Goal: Task Accomplishment & Management: Manage account settings

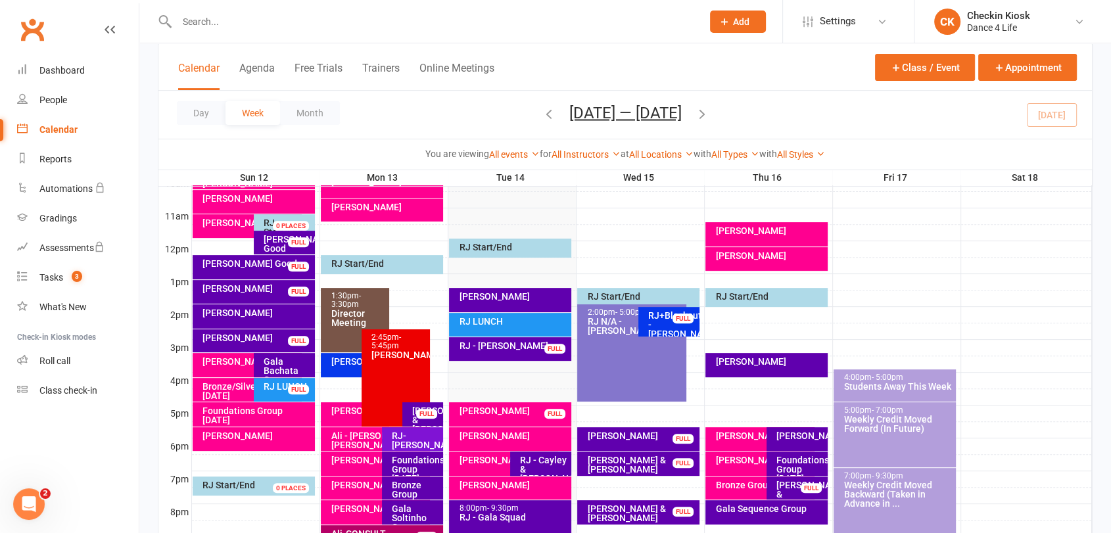
scroll to position [411, 0]
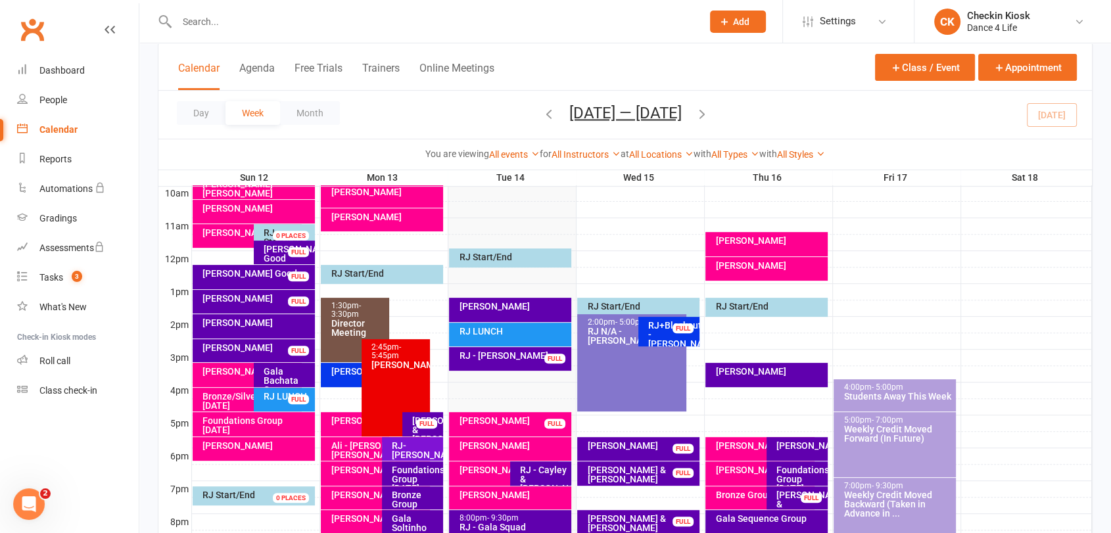
click at [1048, 124] on div "Day Week Month [DATE] — [DATE] [DATE] Sun Mon Tue Wed Thu Fri Sat 28 29 30 01 0…" at bounding box center [624, 115] width 933 height 48
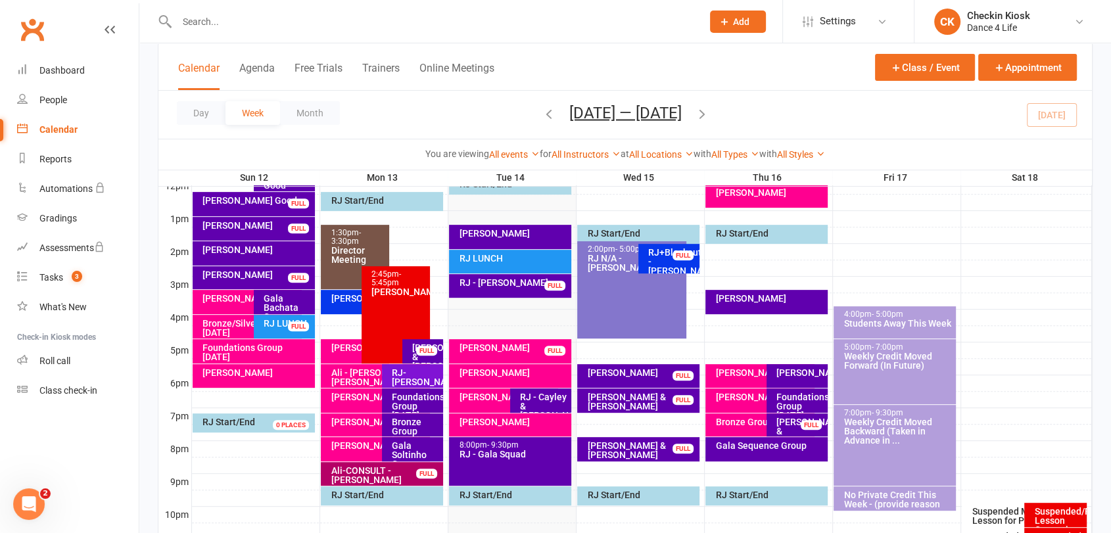
click at [704, 110] on icon "button" at bounding box center [702, 113] width 14 height 14
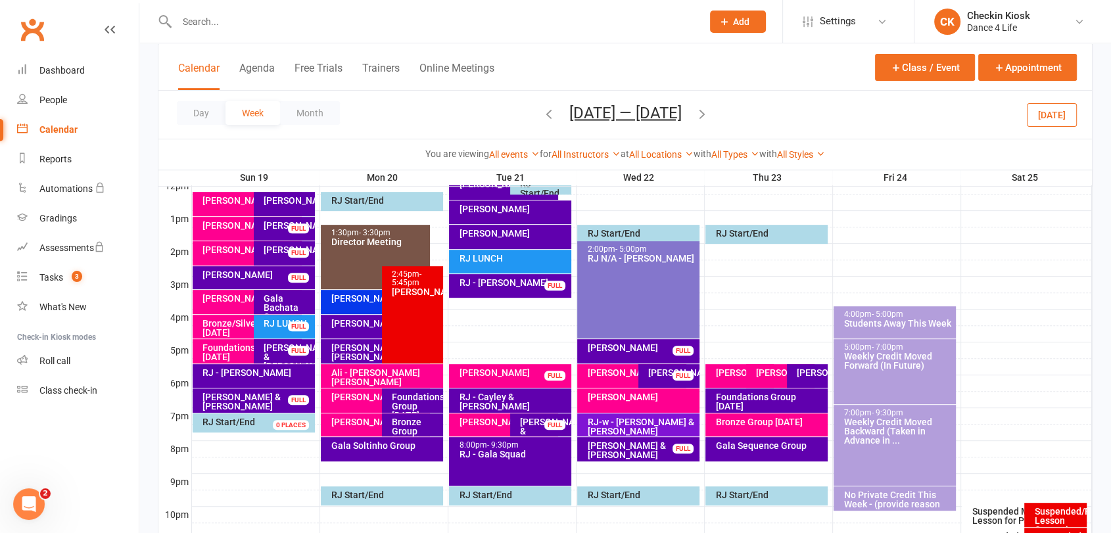
click at [548, 394] on div "RJ - Cayley & [PERSON_NAME]" at bounding box center [513, 401] width 110 height 18
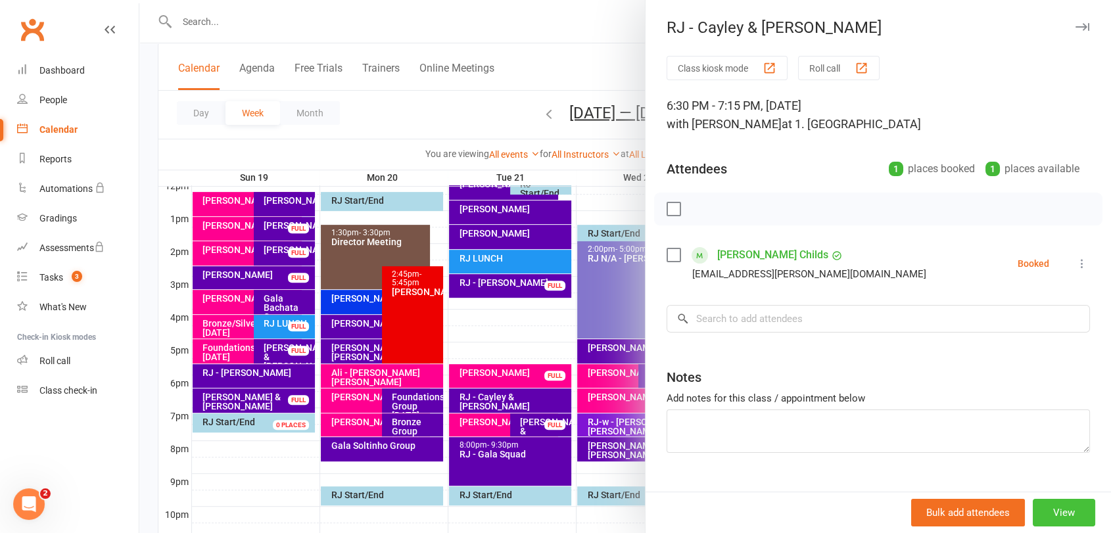
click at [1044, 516] on button "View" at bounding box center [1063, 513] width 62 height 28
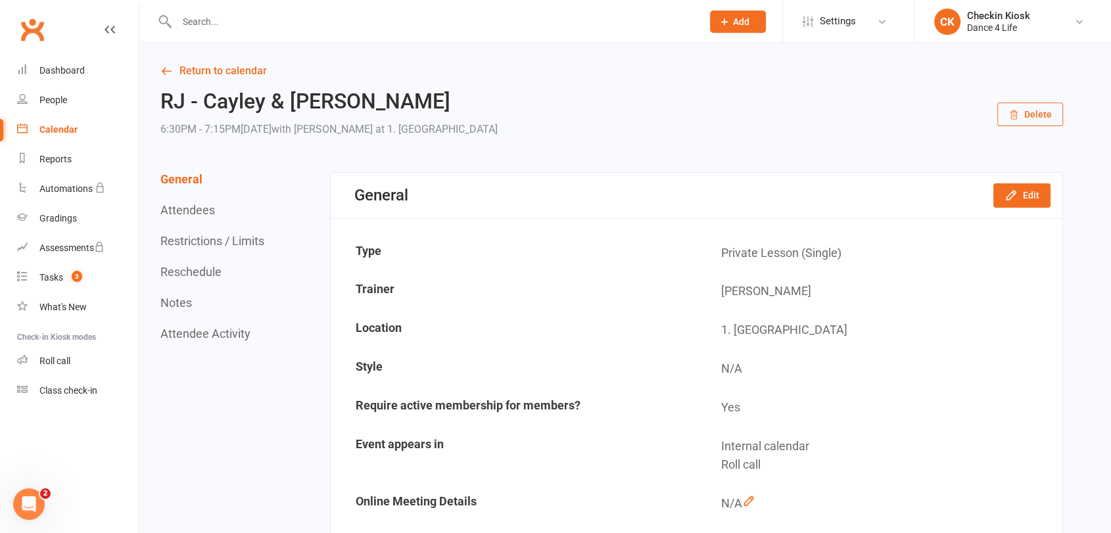
click at [184, 272] on button "Reschedule" at bounding box center [190, 272] width 61 height 14
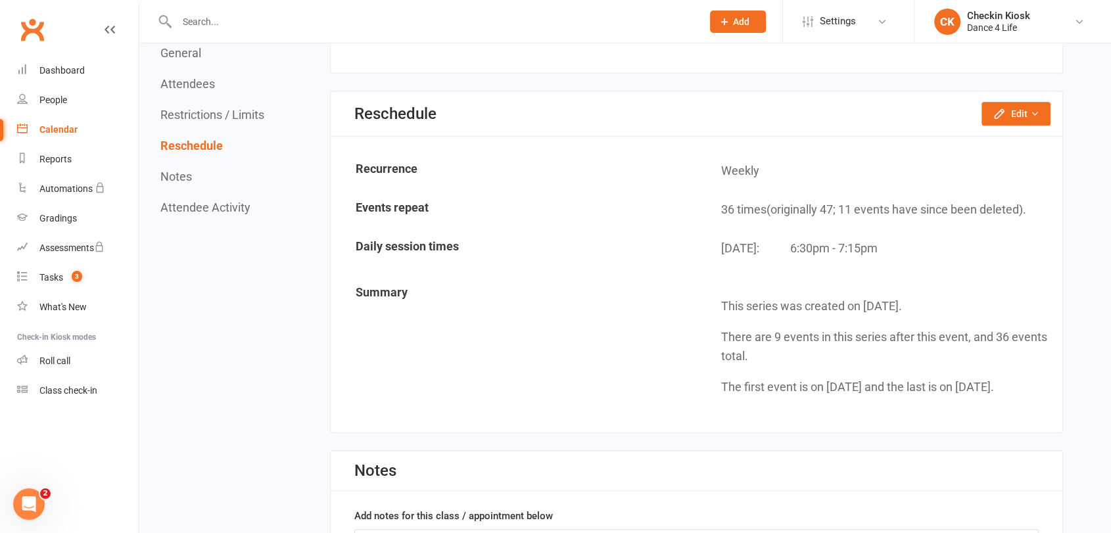
scroll to position [1019, 0]
click at [1016, 107] on button "Edit" at bounding box center [1015, 113] width 69 height 24
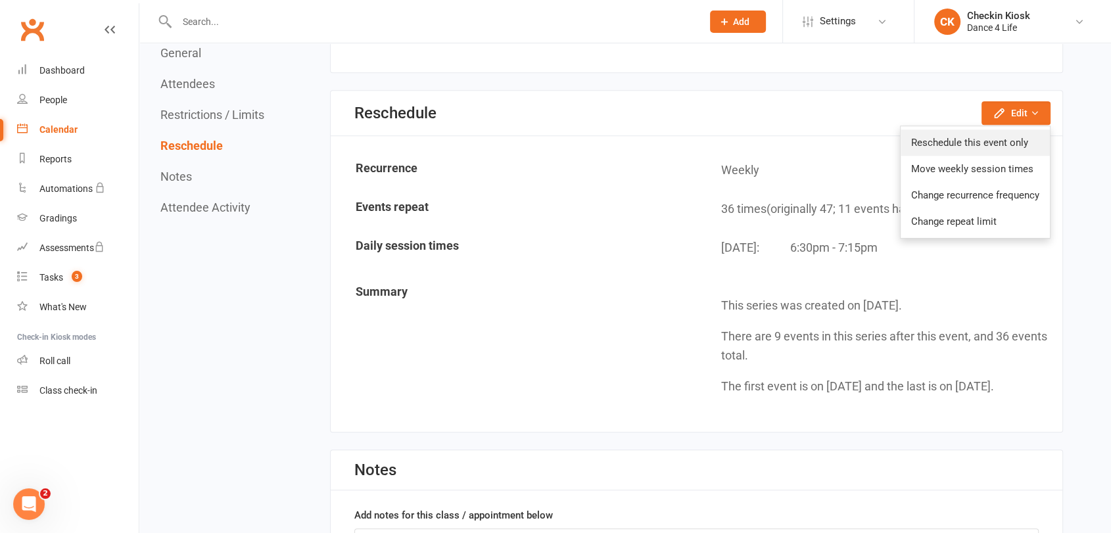
click at [997, 135] on link "Reschedule this event only" at bounding box center [974, 142] width 149 height 26
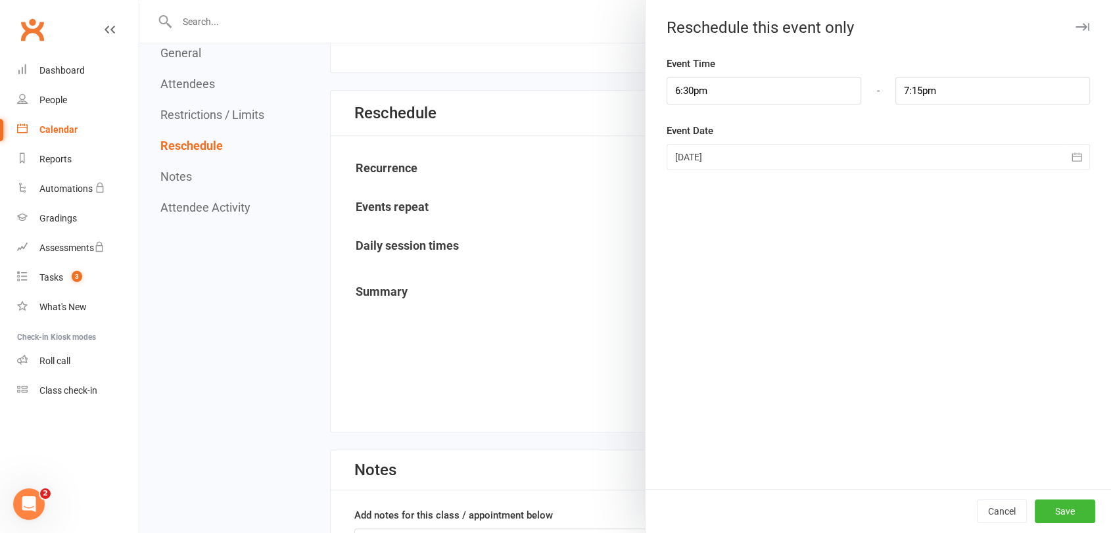
click at [739, 74] on div "Event Time 6:30pm - 7:15pm" at bounding box center [877, 80] width 423 height 49
click at [726, 86] on input "6:30pm" at bounding box center [763, 91] width 195 height 28
type input "5:00pm"
type input "5:45pm"
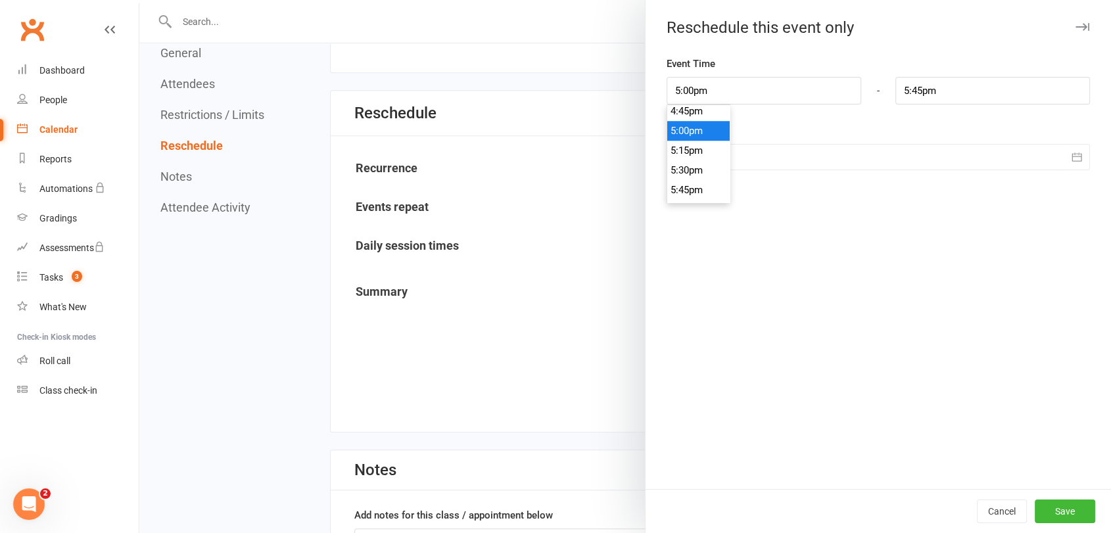
click at [702, 123] on li "5:00pm" at bounding box center [698, 131] width 63 height 20
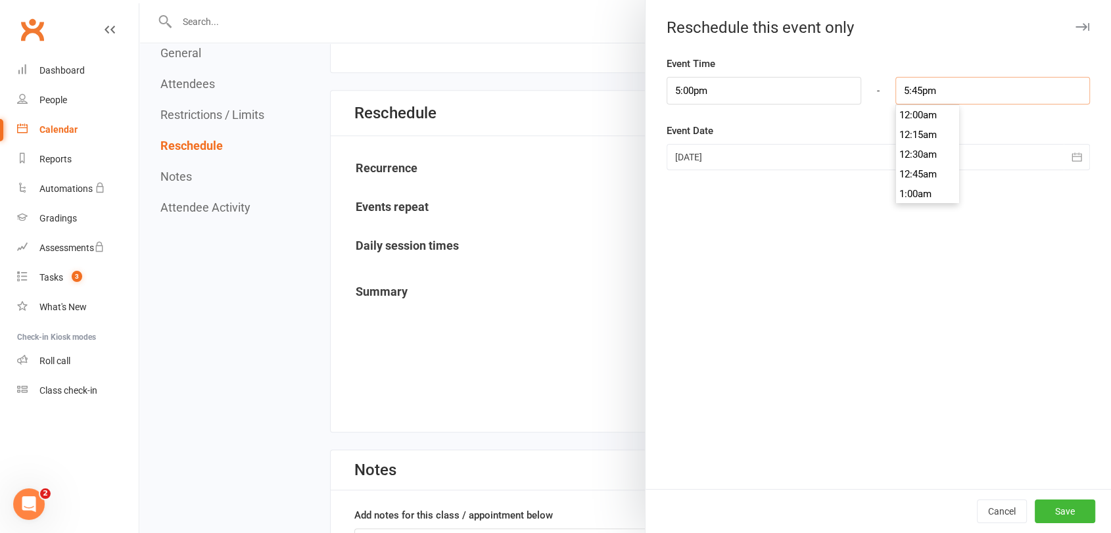
click at [957, 101] on input "5:45pm" at bounding box center [992, 91] width 195 height 28
click at [937, 38] on div "Reschedule this event only Event Time 5:00pm 12:00am 12:15am 12:30am 12:45am 1:…" at bounding box center [878, 266] width 466 height 533
click at [829, 155] on div at bounding box center [877, 157] width 423 height 26
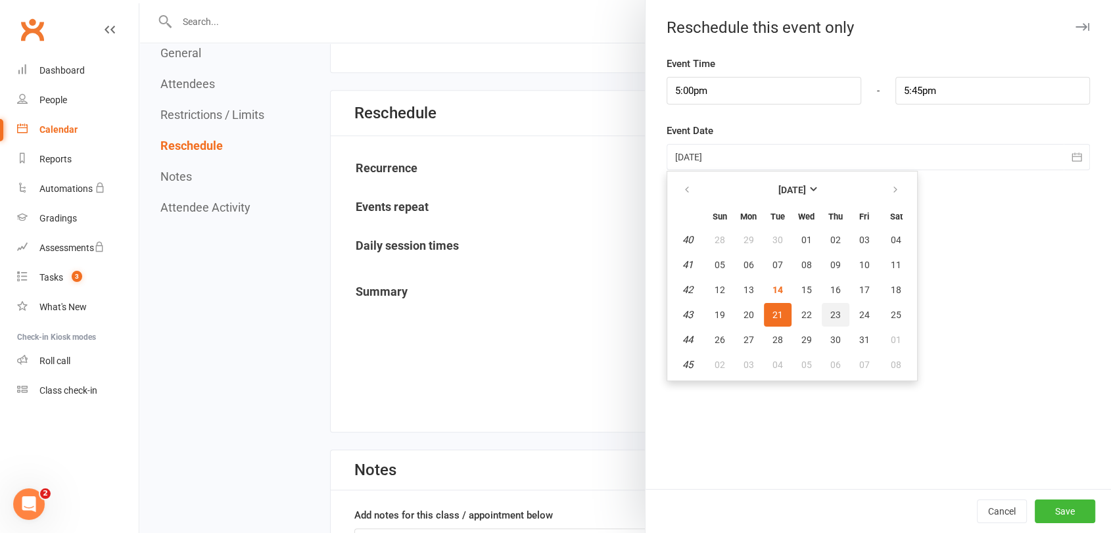
click at [830, 313] on span "23" at bounding box center [835, 315] width 11 height 11
type input "[DATE]"
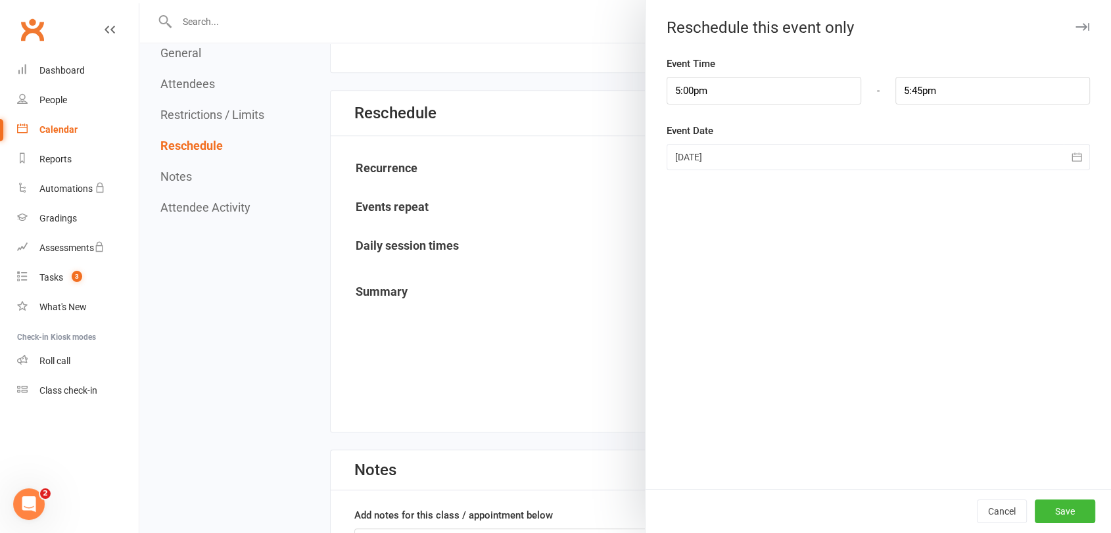
click at [1067, 524] on div "Cancel Save" at bounding box center [877, 511] width 465 height 44
click at [1064, 516] on button "Save" at bounding box center [1064, 511] width 60 height 24
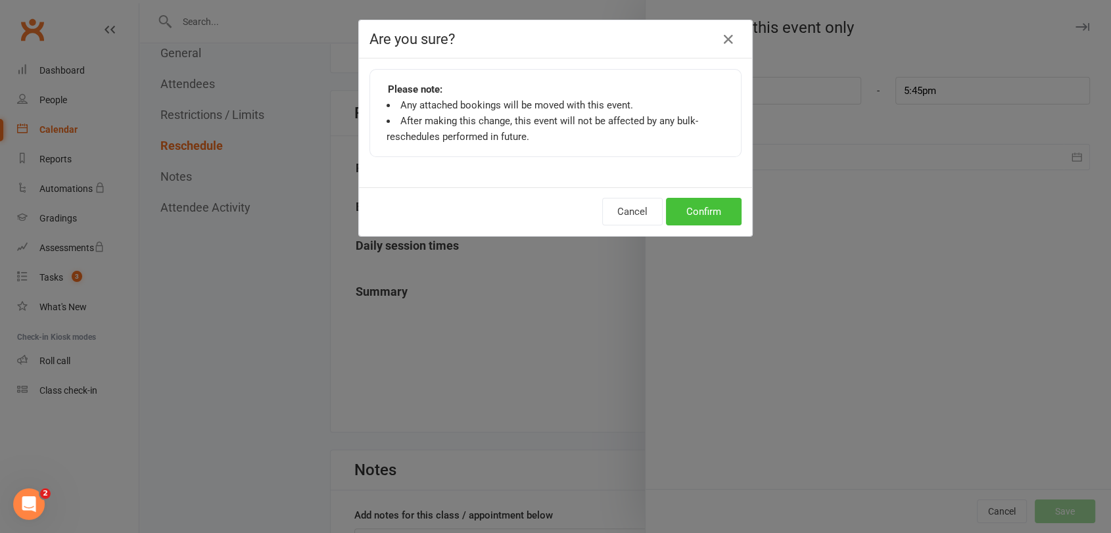
click at [683, 206] on button "Confirm" at bounding box center [704, 212] width 76 height 28
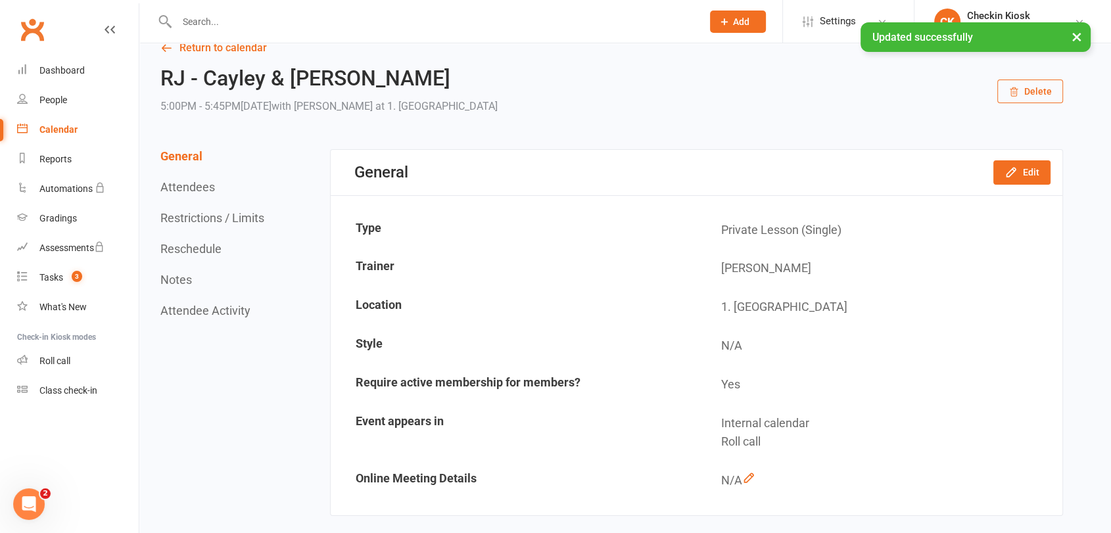
scroll to position [0, 0]
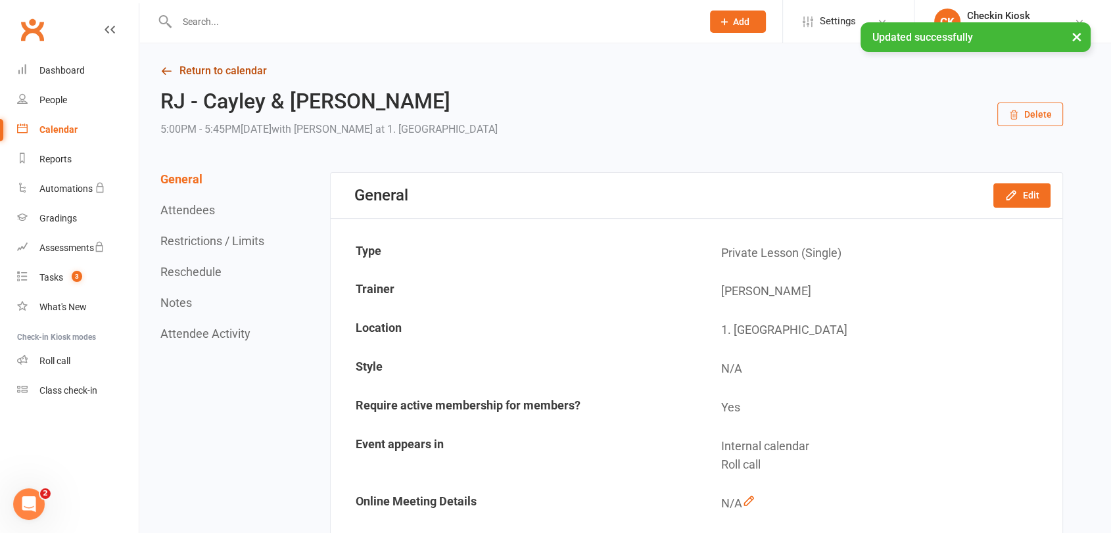
click at [211, 66] on link "Return to calendar" at bounding box center [611, 71] width 902 height 18
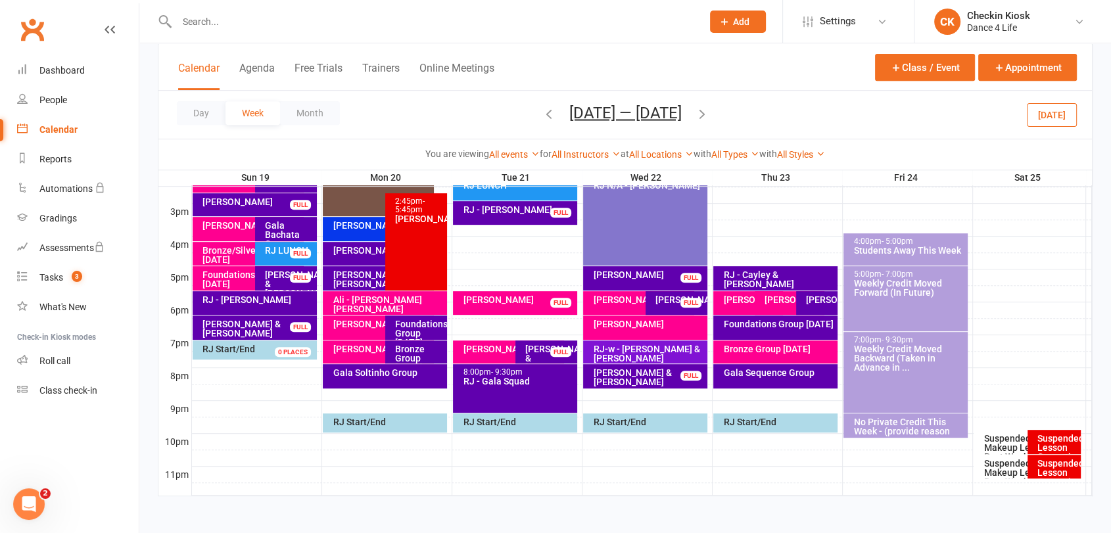
scroll to position [557, 0]
